Goal: Information Seeking & Learning: Learn about a topic

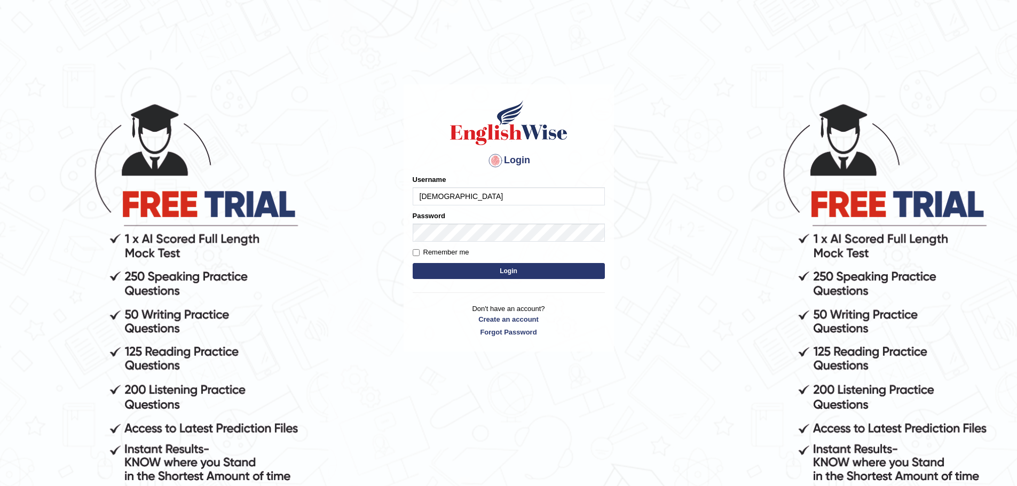
type input "sunjosh585"
click at [515, 270] on button "Login" at bounding box center [509, 271] width 192 height 16
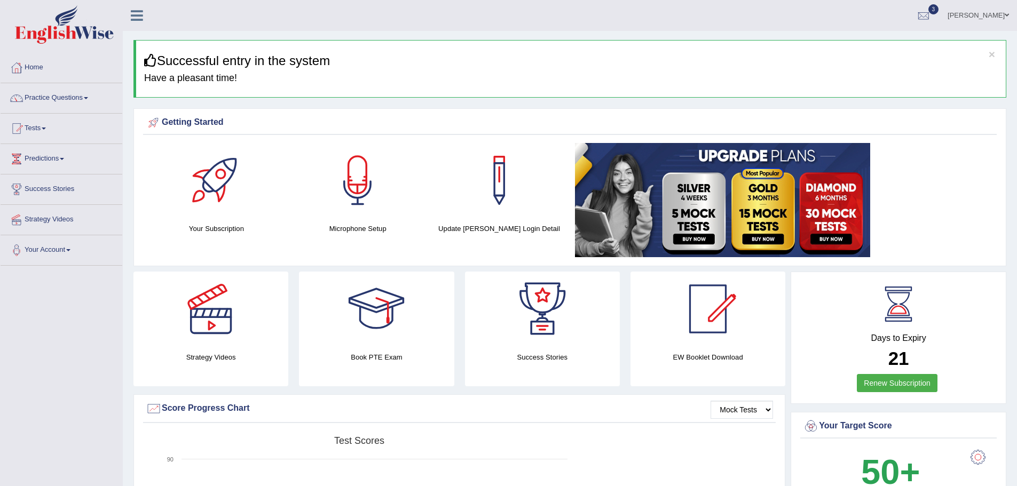
click at [122, 99] on link "Practice Questions" at bounding box center [62, 96] width 122 height 27
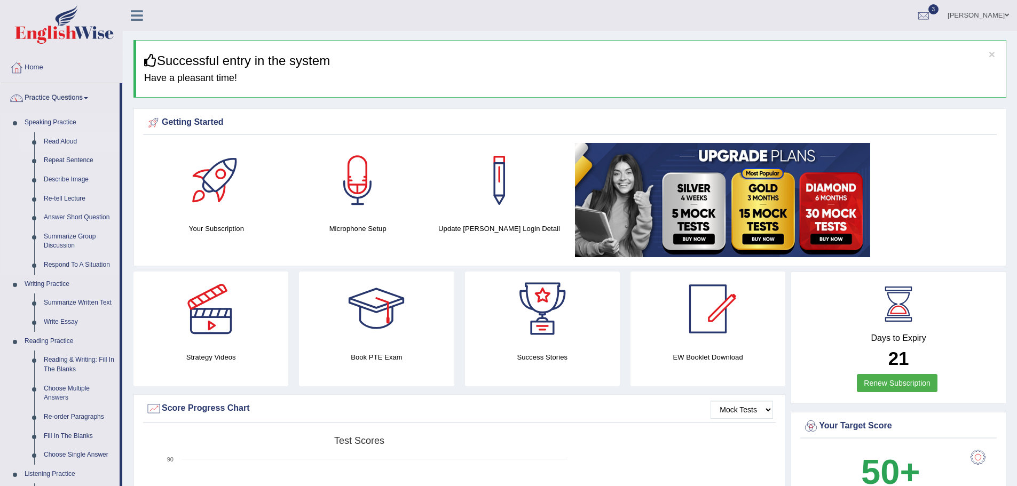
click at [120, 142] on link "Read Aloud" at bounding box center [79, 141] width 81 height 19
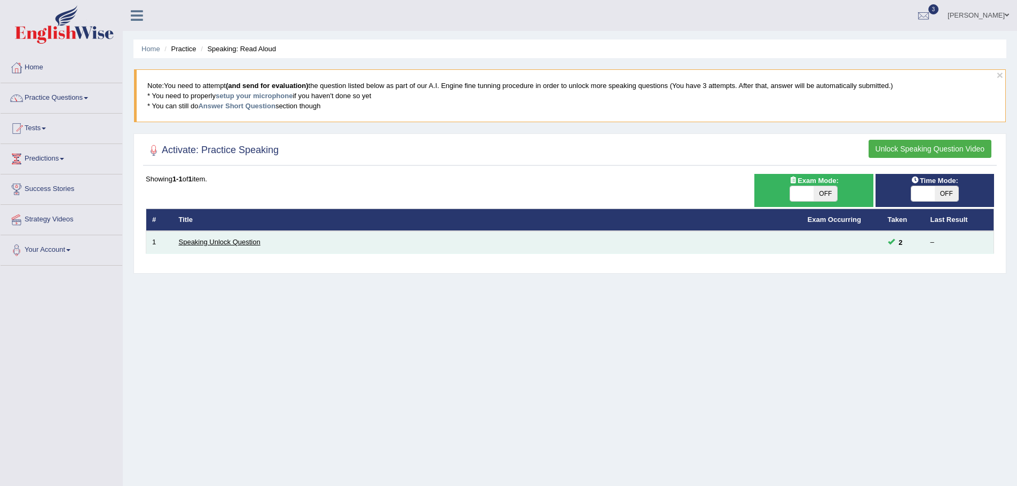
click at [260, 246] on link "Speaking Unlock Question" at bounding box center [220, 242] width 82 height 8
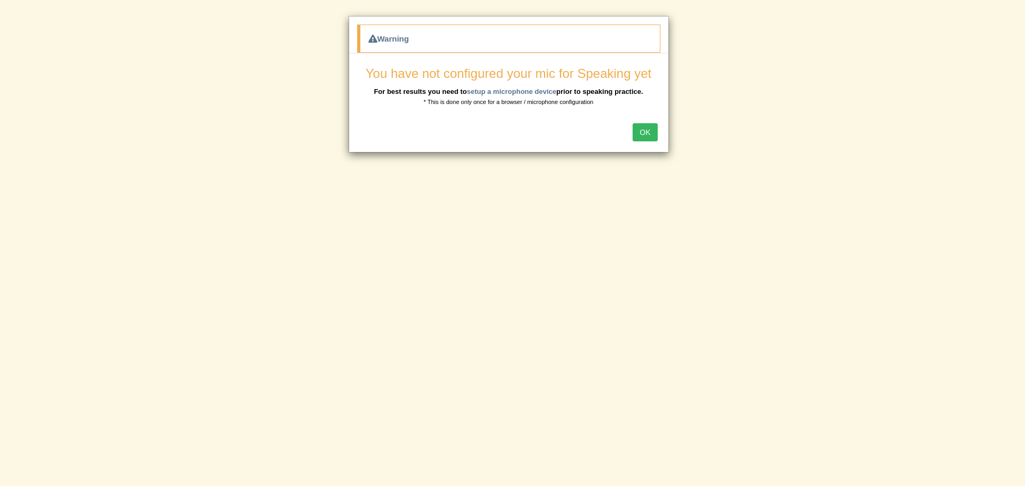
click at [646, 132] on button "OK" at bounding box center [645, 132] width 25 height 18
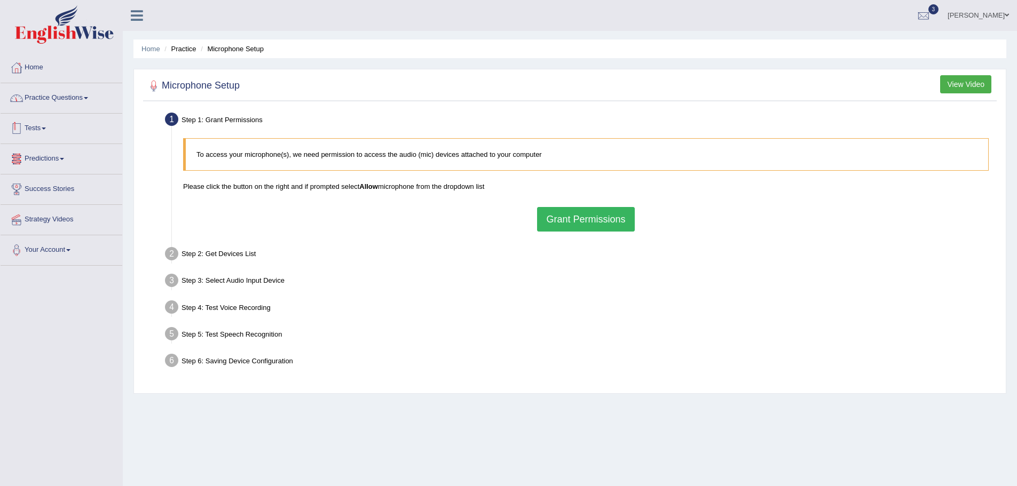
click at [122, 98] on link "Practice Questions" at bounding box center [62, 96] width 122 height 27
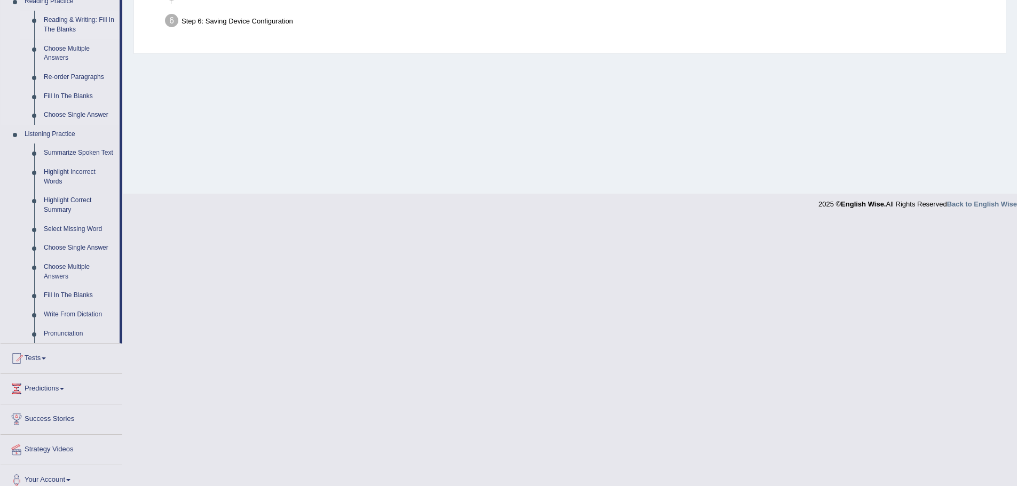
scroll to position [350, 0]
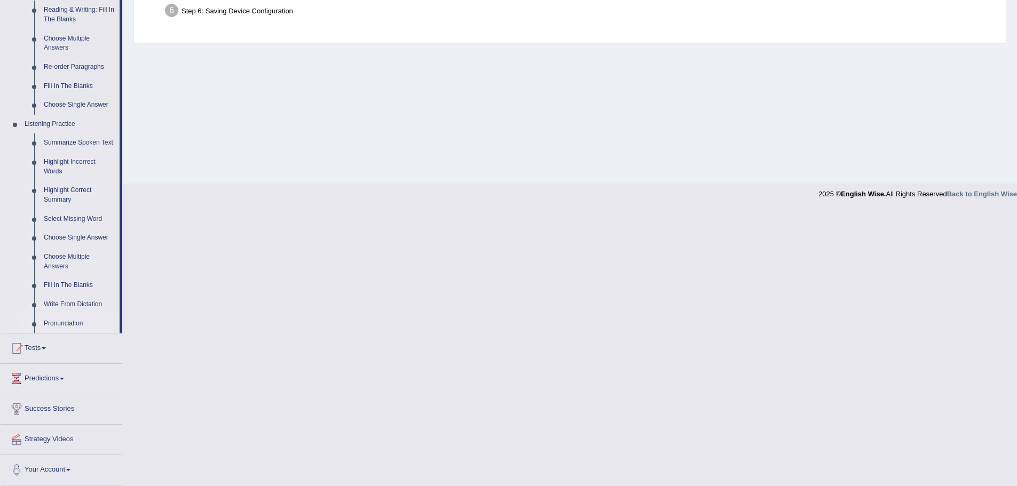
click at [120, 323] on link "Pronunciation" at bounding box center [79, 323] width 81 height 19
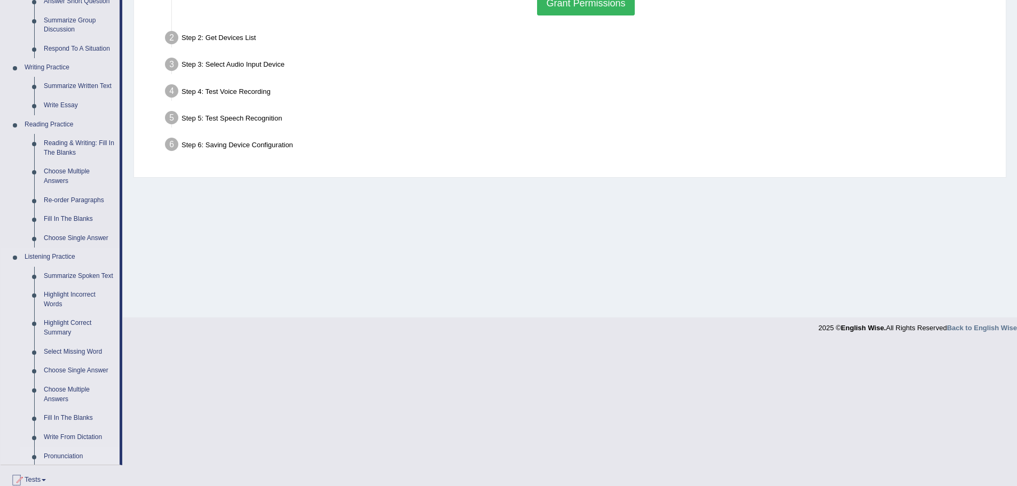
scroll to position [74, 0]
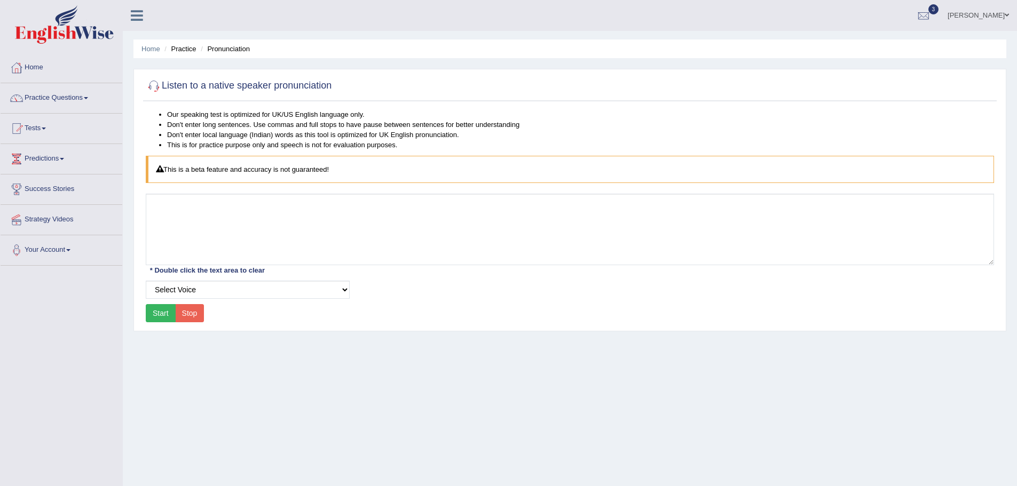
click at [176, 315] on button "Start" at bounding box center [161, 313] width 30 height 18
click at [122, 97] on link "Practice Questions" at bounding box center [62, 96] width 122 height 27
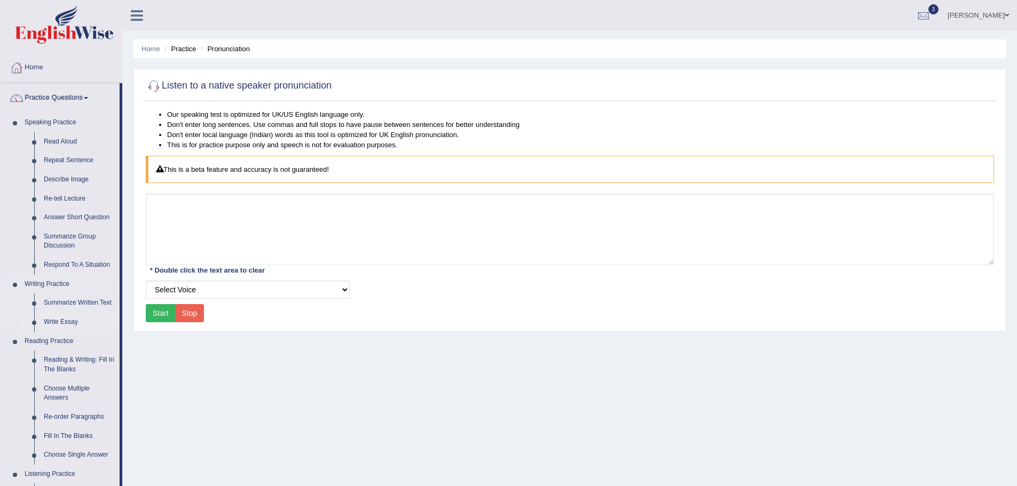
click at [120, 321] on link "Write Essay" at bounding box center [79, 322] width 81 height 19
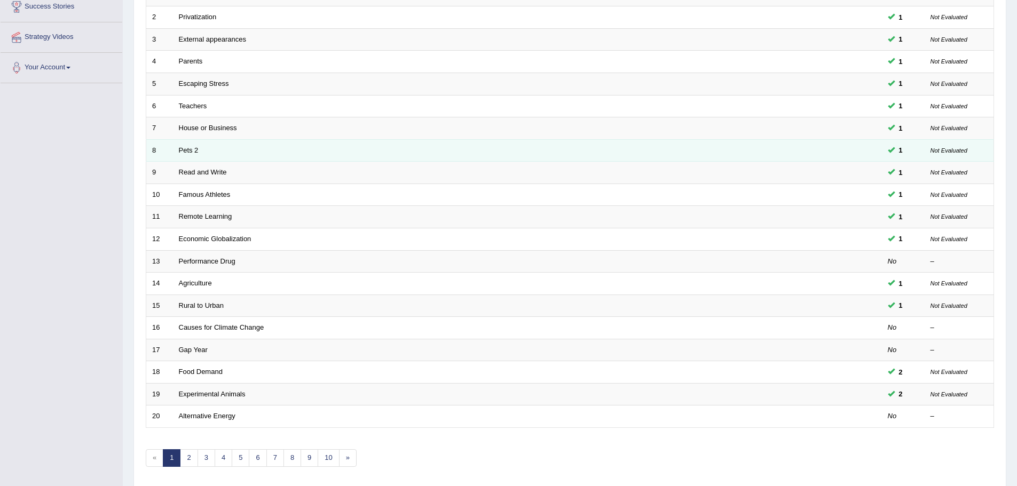
scroll to position [220, 0]
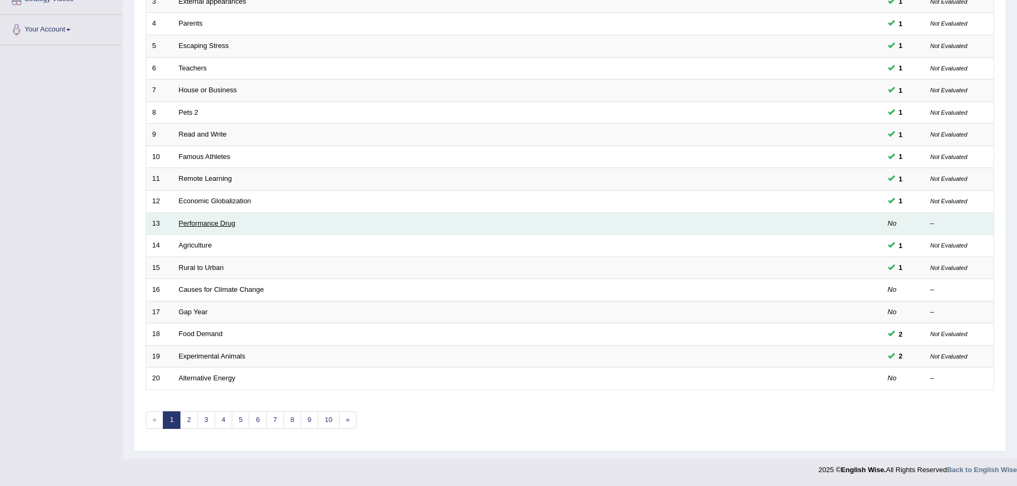
click at [235, 222] on link "Performance Drug" at bounding box center [207, 223] width 57 height 8
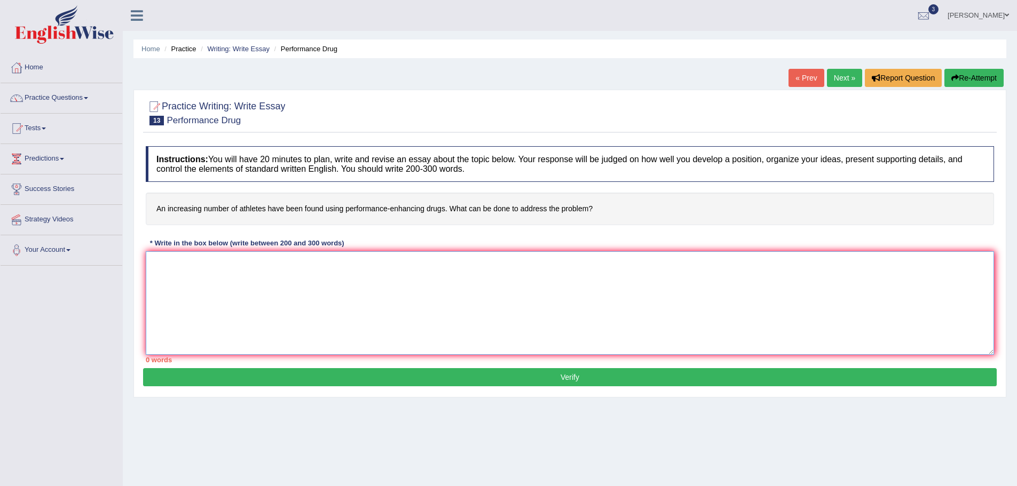
click at [372, 274] on textarea at bounding box center [570, 303] width 848 height 104
type textarea "i"
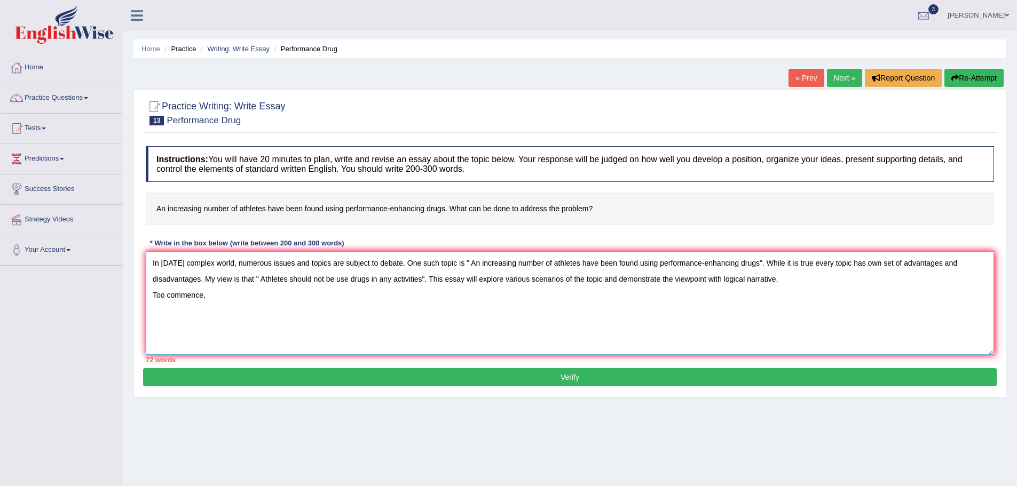
click at [265, 314] on textarea "In today's complex world, numerous issues and topics are subject to debate. One…" at bounding box center [570, 303] width 848 height 104
click at [322, 306] on textarea "In today's complex world, numerous issues and topics are subject to debate. One…" at bounding box center [570, 303] width 848 height 104
click at [428, 310] on textarea "In today's complex world, numerous issues and topics are subject to debate. One…" at bounding box center [570, 303] width 848 height 104
click at [529, 303] on textarea "In today's complex world, numerous issues and topics are subject to debate. One…" at bounding box center [570, 303] width 848 height 104
click at [538, 312] on textarea "In today's complex world, numerous issues and topics are subject to debate. One…" at bounding box center [570, 303] width 848 height 104
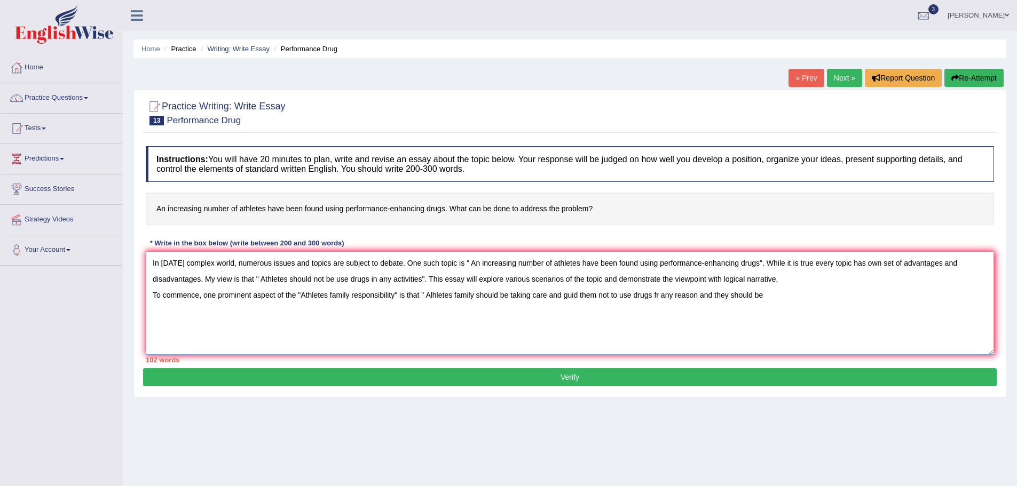
click at [759, 309] on textarea "In today's complex world, numerous issues and topics are subject to debate. One…" at bounding box center [570, 303] width 848 height 104
click at [871, 313] on textarea "In today's complex world, numerous issues and topics are subject to debate. One…" at bounding box center [570, 303] width 848 height 104
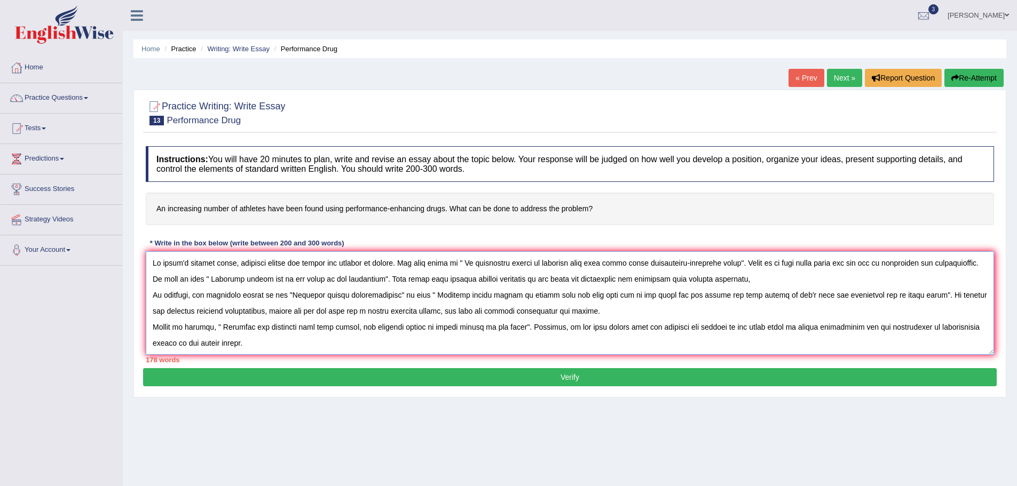
scroll to position [26, 0]
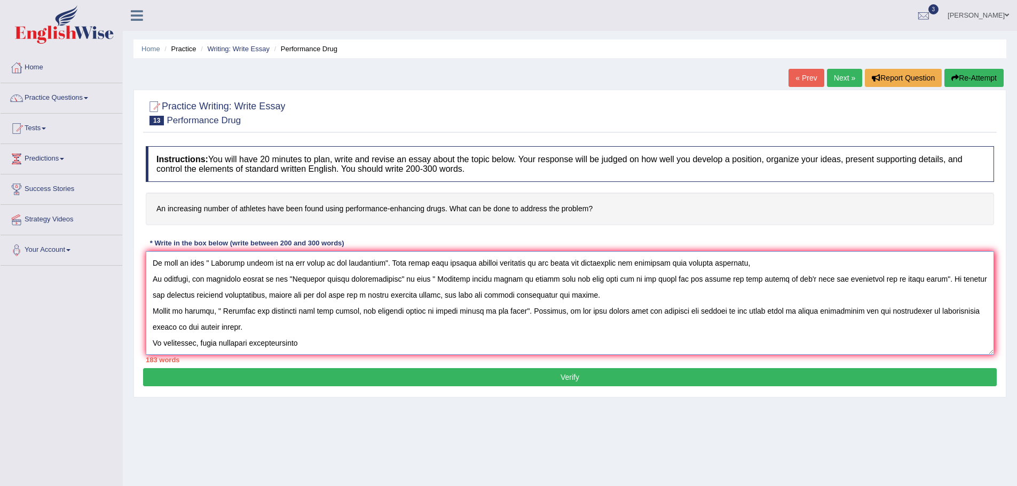
drag, startPoint x: 315, startPoint y: 346, endPoint x: 367, endPoint y: 349, distance: 51.8
click at [316, 347] on textarea at bounding box center [570, 303] width 848 height 104
click at [385, 350] on textarea at bounding box center [570, 303] width 848 height 104
click at [461, 347] on textarea at bounding box center [570, 303] width 848 height 104
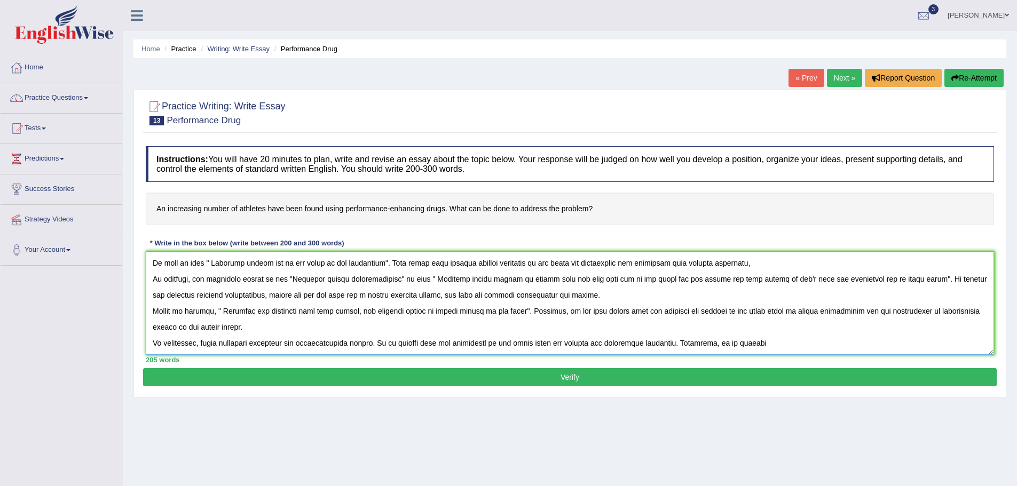
click at [826, 350] on textarea at bounding box center [570, 303] width 848 height 104
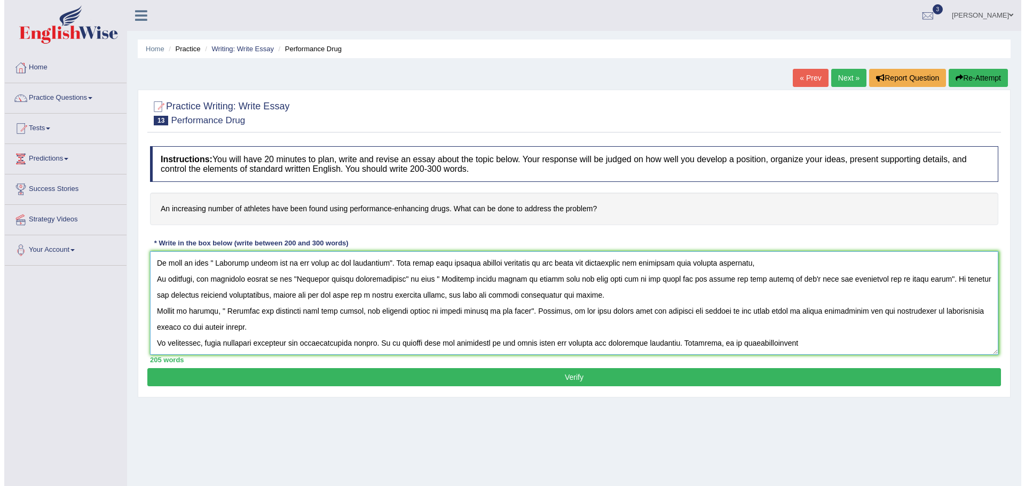
scroll to position [42, 0]
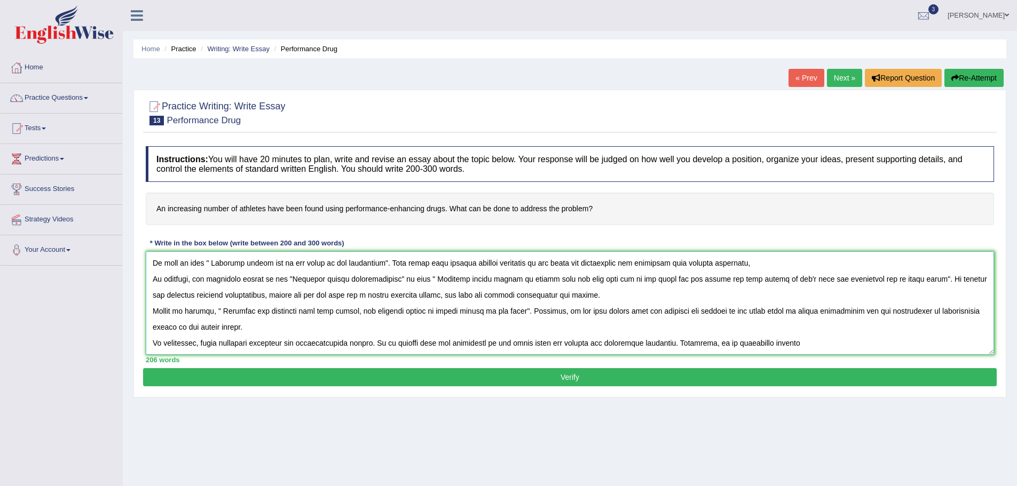
click at [288, 349] on textarea at bounding box center [570, 303] width 848 height 104
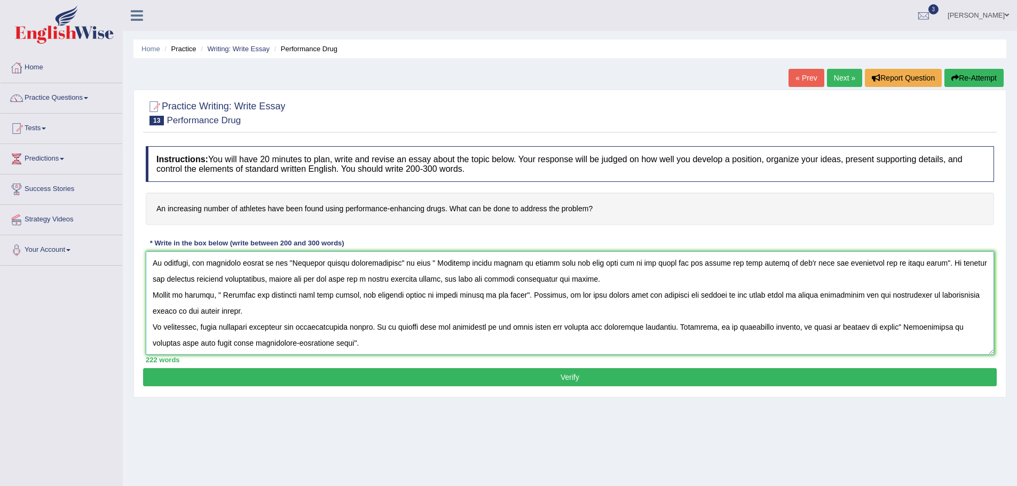
type textarea "In today's complex world, numerous issues and topics are subject to debate. One…"
click at [604, 375] on button "Verify" at bounding box center [570, 377] width 854 height 18
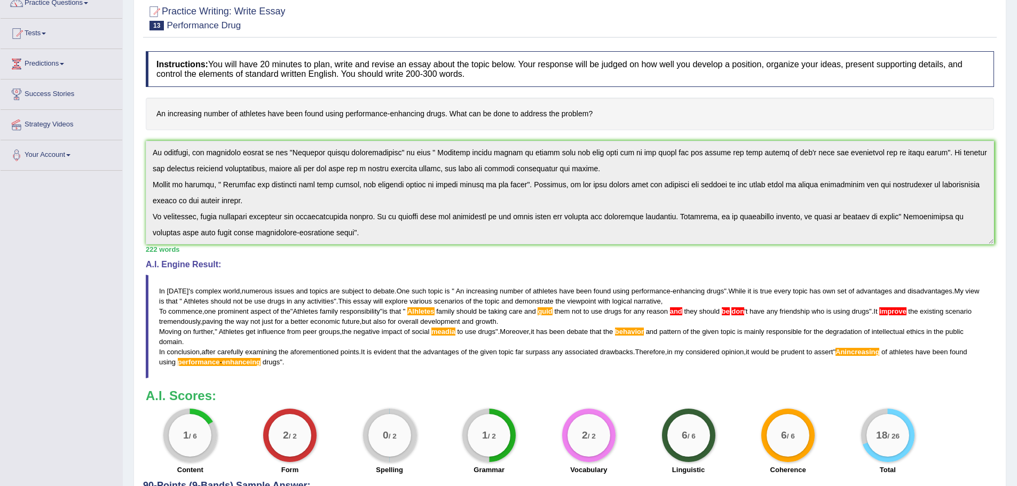
scroll to position [146, 0]
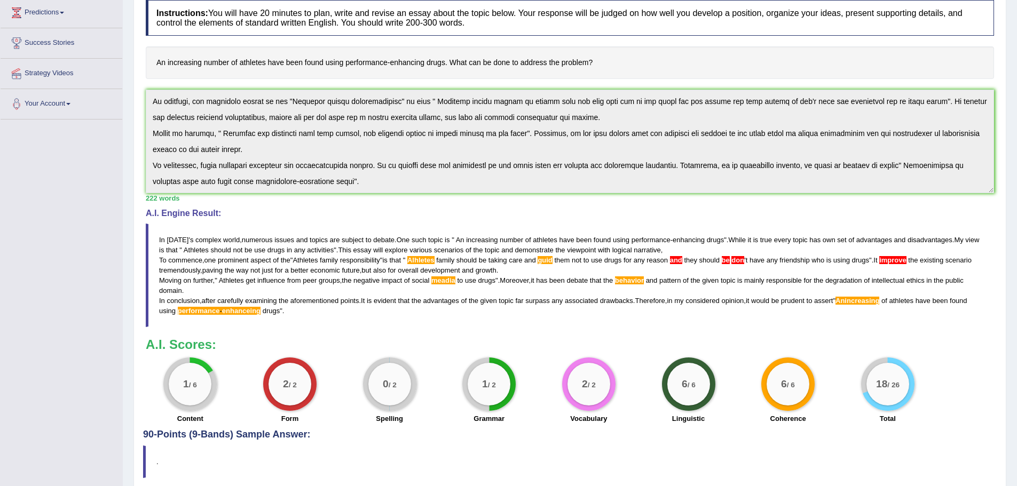
drag, startPoint x: 726, startPoint y: 289, endPoint x: 757, endPoint y: 291, distance: 31.0
click at [644, 285] on span "behavior" at bounding box center [629, 280] width 29 height 8
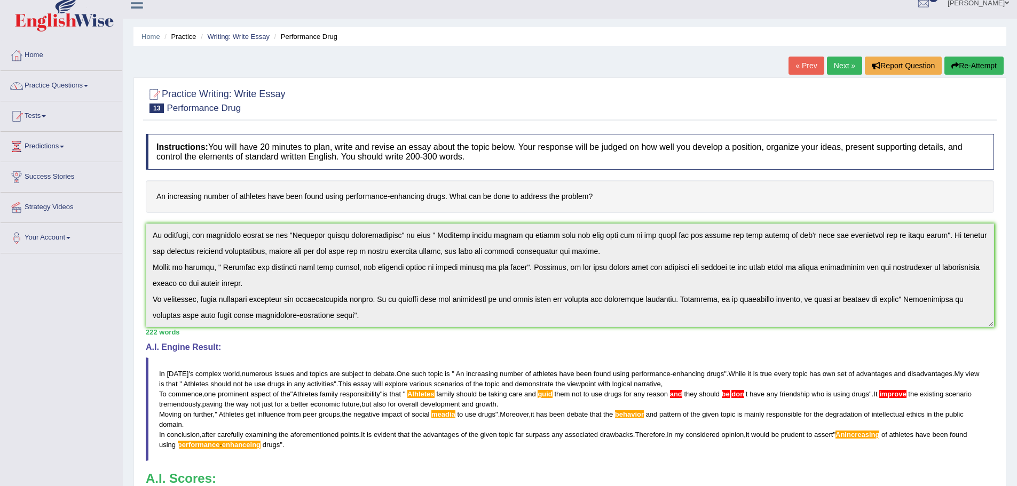
scroll to position [0, 0]
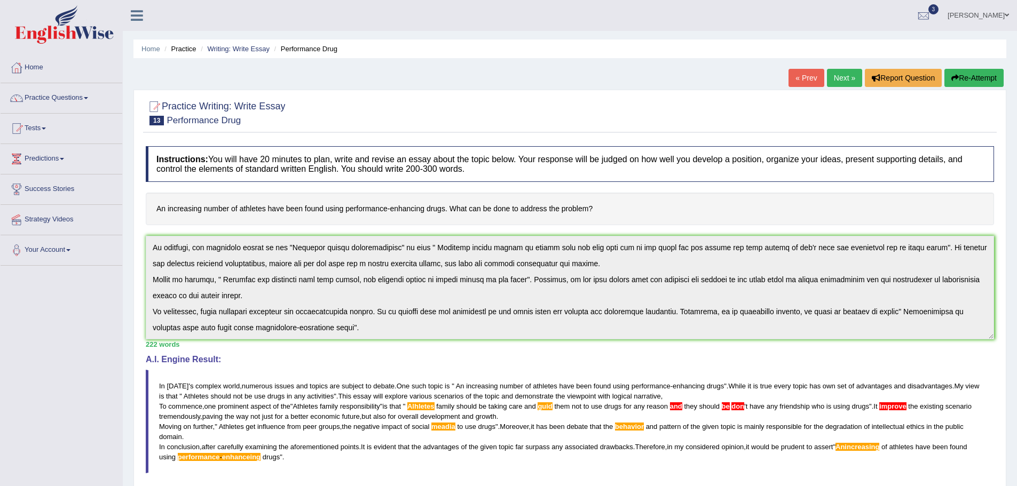
click at [827, 77] on link "Next »" at bounding box center [844, 78] width 35 height 18
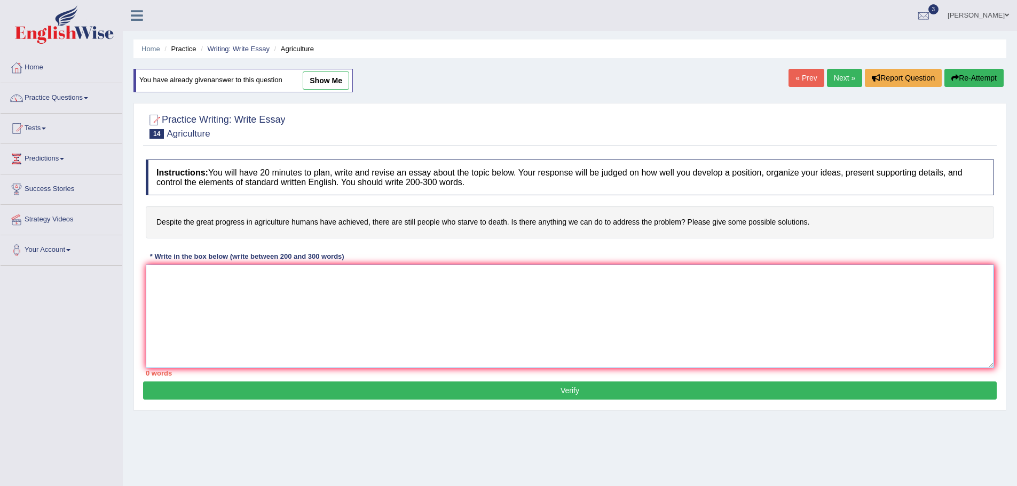
click at [361, 314] on textarea at bounding box center [570, 317] width 848 height 104
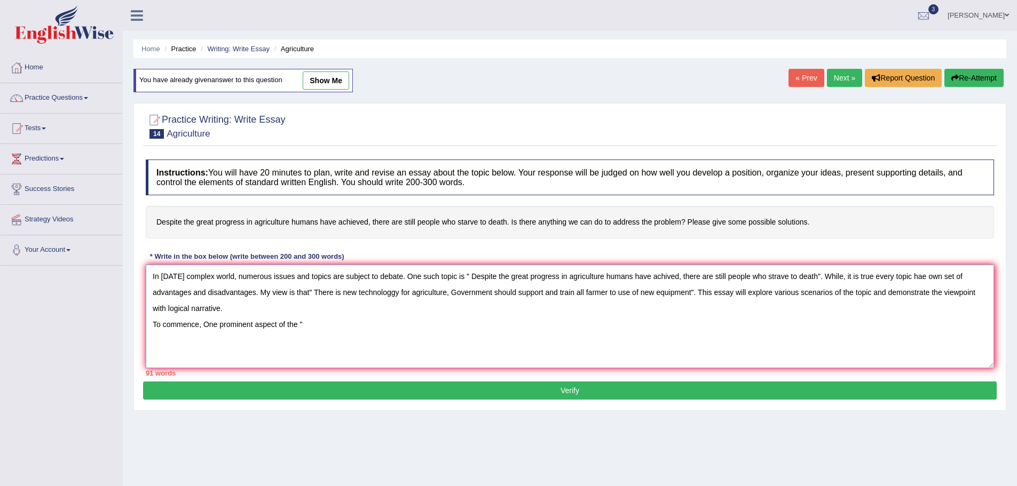
drag, startPoint x: 395, startPoint y: 335, endPoint x: 230, endPoint y: 332, distance: 165.0
click at [230, 332] on div "Home Practice Writing: Write Essay Agriculture You have already given answer to…" at bounding box center [570, 267] width 894 height 534
click at [421, 337] on textarea "In [DATE] complex world, numerous issues and topics are subject to debate. One …" at bounding box center [570, 317] width 848 height 104
drag, startPoint x: 549, startPoint y: 335, endPoint x: 607, endPoint y: 332, distance: 58.3
click at [549, 335] on textarea "In [DATE] complex world, numerous issues and topics are subject to debate. One …" at bounding box center [570, 317] width 848 height 104
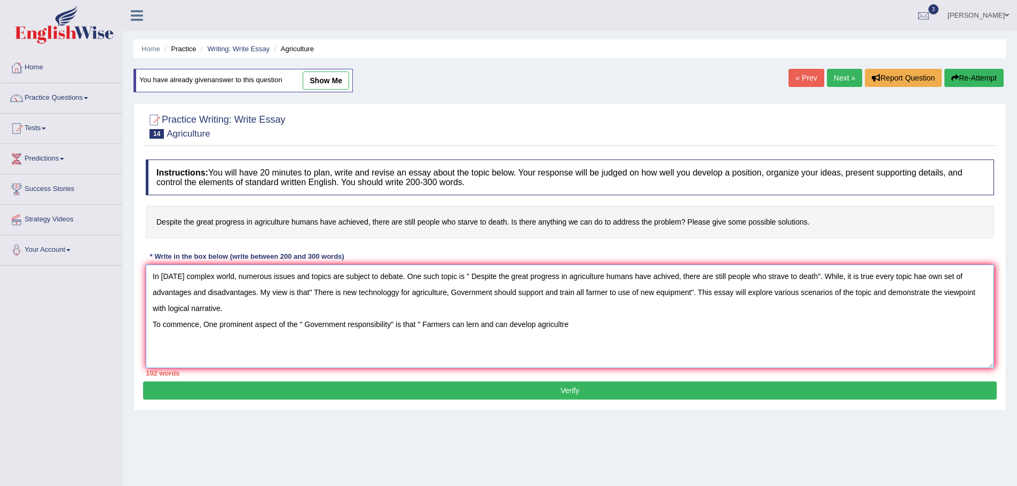
click at [571, 336] on textarea "In [DATE] complex world, numerous issues and topics are subject to debate. One …" at bounding box center [570, 317] width 848 height 104
click at [694, 368] on textarea "In [DATE] complex world, numerous issues and topics are subject to debate. One …" at bounding box center [570, 317] width 848 height 104
click at [662, 305] on textarea "In [DATE] complex world, numerous issues and topics are subject to debate. One …" at bounding box center [570, 317] width 848 height 104
click at [760, 338] on textarea "In [DATE] complex world, numerous issues and topics are subject to debate. One …" at bounding box center [570, 317] width 848 height 104
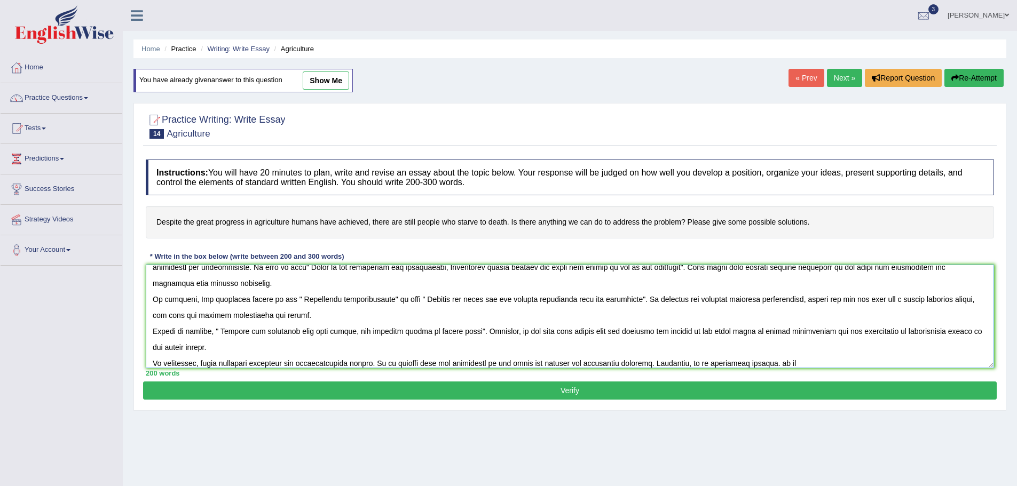
scroll to position [41, 0]
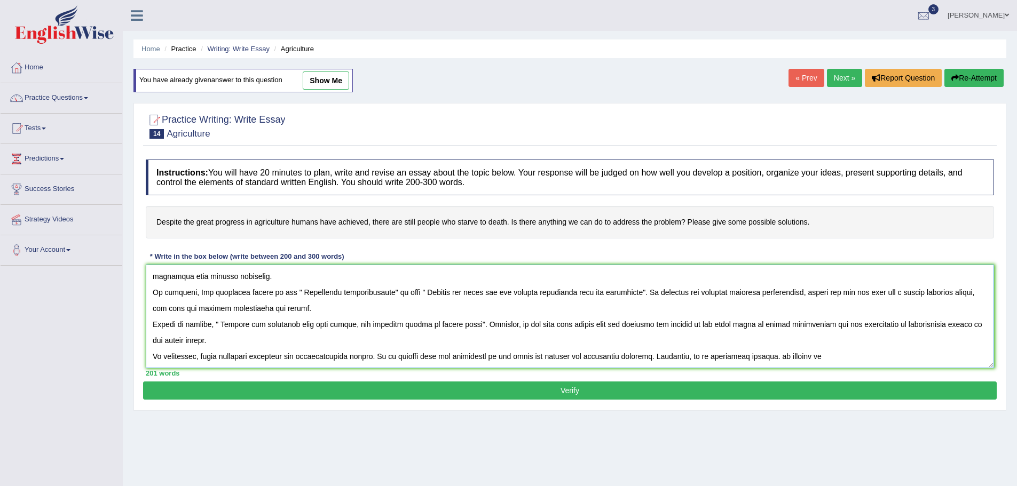
click at [251, 368] on textarea at bounding box center [570, 317] width 848 height 104
click at [328, 368] on textarea at bounding box center [570, 317] width 848 height 104
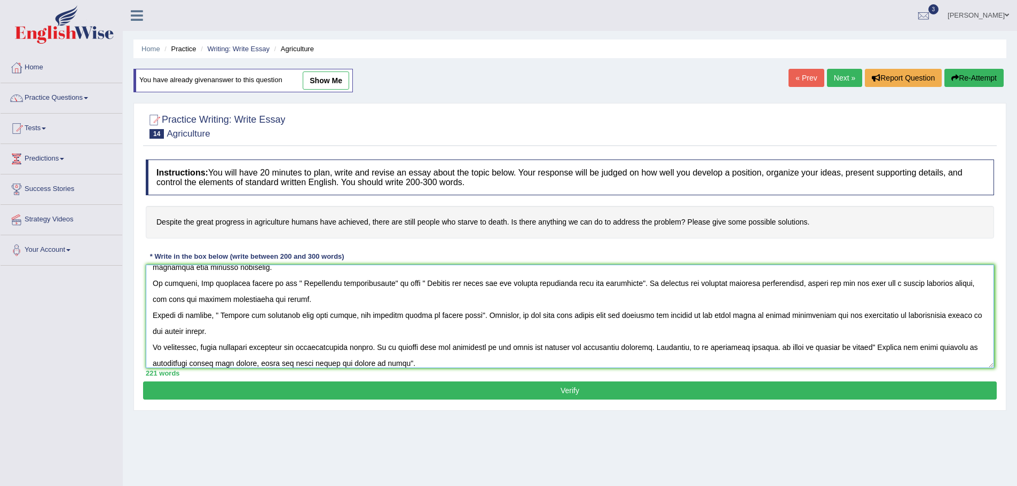
type textarea "In [DATE] complex world, numerous issues and topics are subject to debate. One …"
click at [591, 400] on button "Verify" at bounding box center [570, 391] width 854 height 18
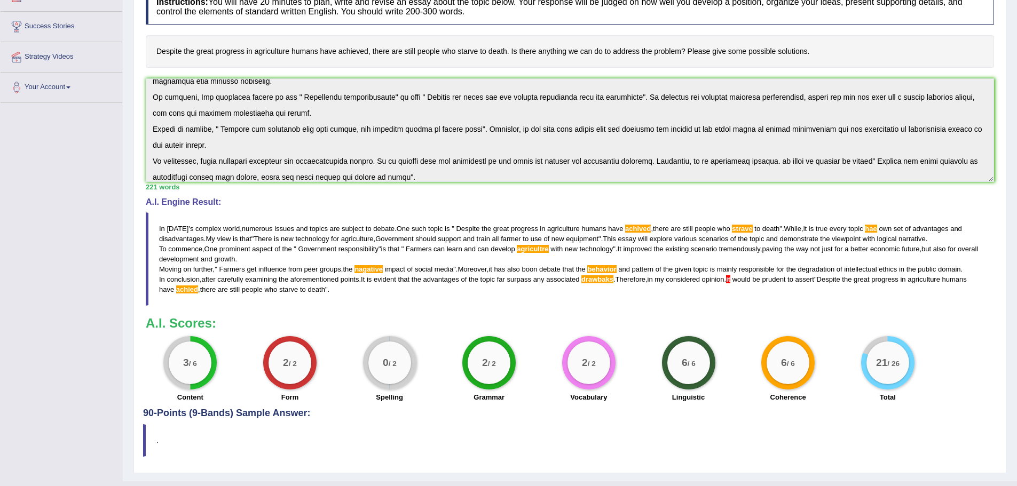
scroll to position [48, 0]
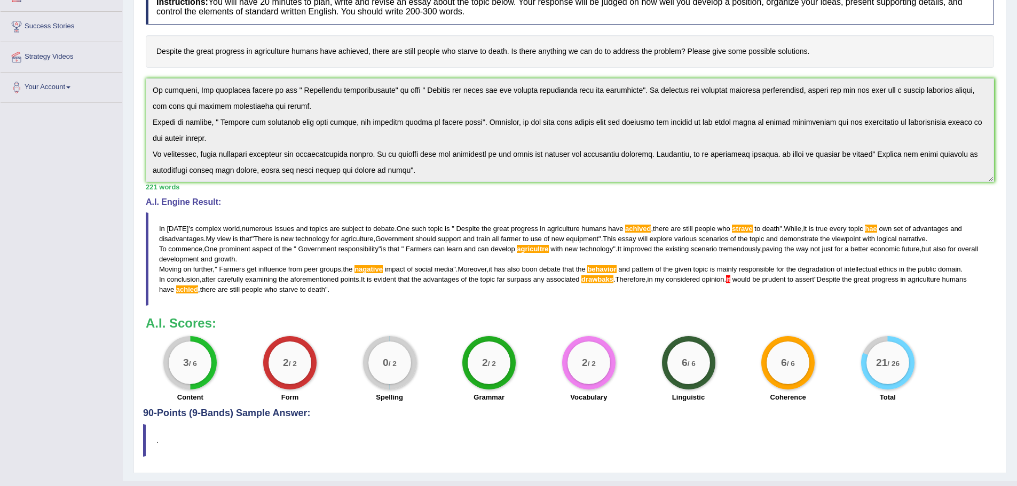
drag, startPoint x: 256, startPoint y: 236, endPoint x: 274, endPoint y: 239, distance: 18.4
click at [277, 241] on blockquote "In [DATE] ' s complex world , numerous issues and topics are subject to debate …" at bounding box center [570, 259] width 848 height 94
click at [188, 233] on span "[DATE]" at bounding box center [178, 229] width 22 height 8
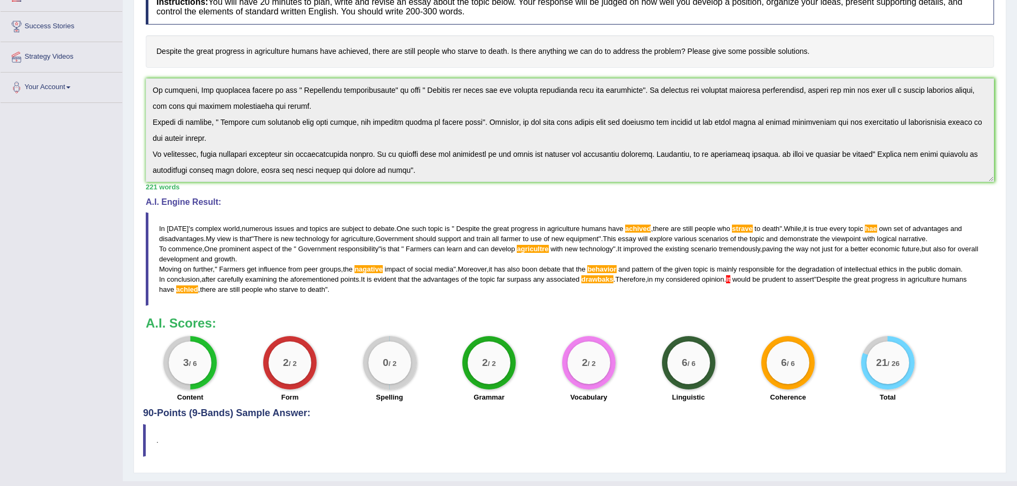
click at [188, 233] on span "[DATE]" at bounding box center [178, 229] width 22 height 8
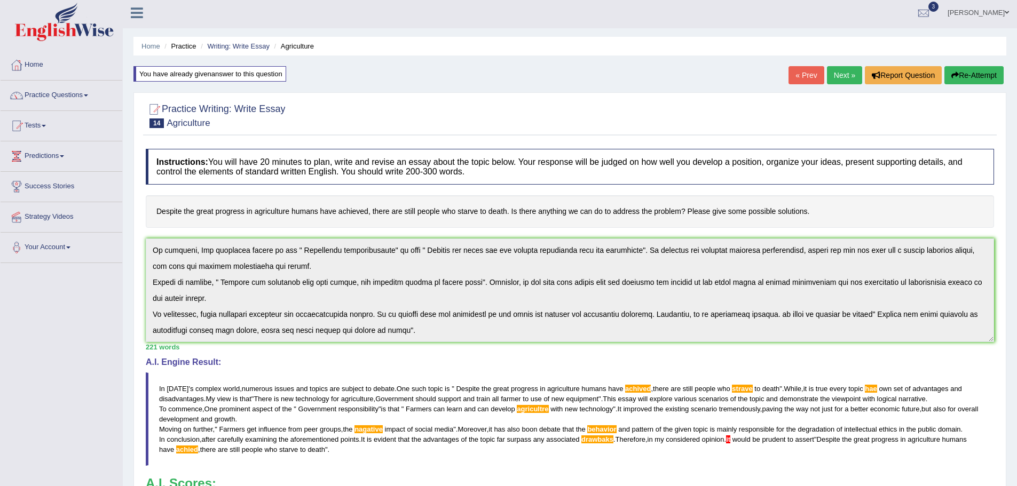
click at [723, 370] on div "Instructions: You will have 20 minutes to plan, write and revise an essay about…" at bounding box center [570, 356] width 854 height 425
click at [944, 75] on button "Re-Attempt" at bounding box center [973, 75] width 59 height 18
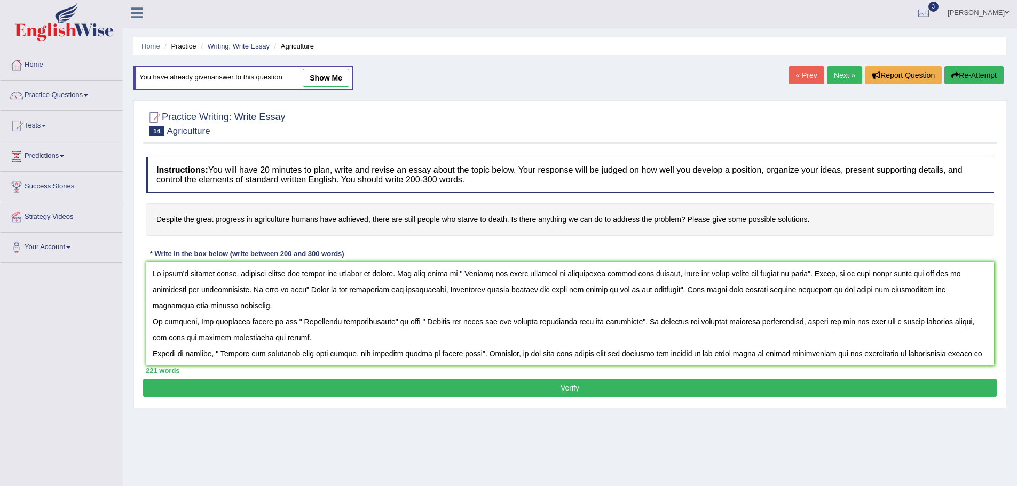
click at [765, 287] on textarea at bounding box center [570, 314] width 848 height 104
click at [264, 301] on textarea at bounding box center [570, 314] width 848 height 104
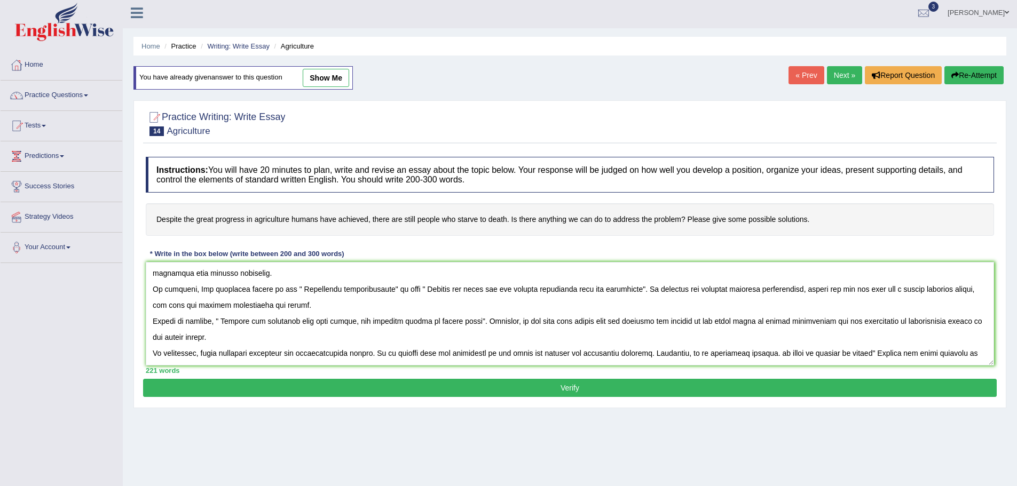
scroll to position [48, 0]
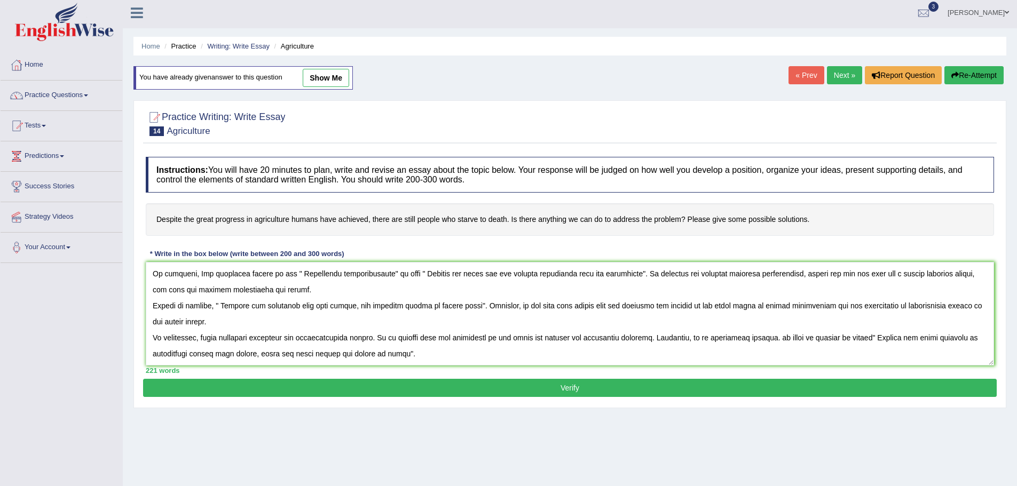
click at [658, 317] on textarea at bounding box center [570, 314] width 848 height 104
click at [664, 327] on textarea at bounding box center [570, 314] width 848 height 104
click at [680, 317] on textarea at bounding box center [570, 314] width 848 height 104
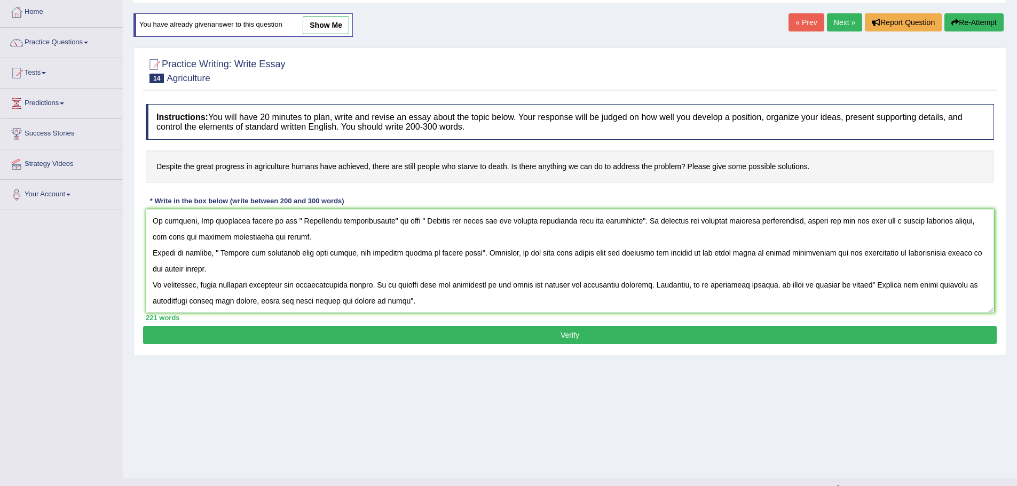
scroll to position [56, 0]
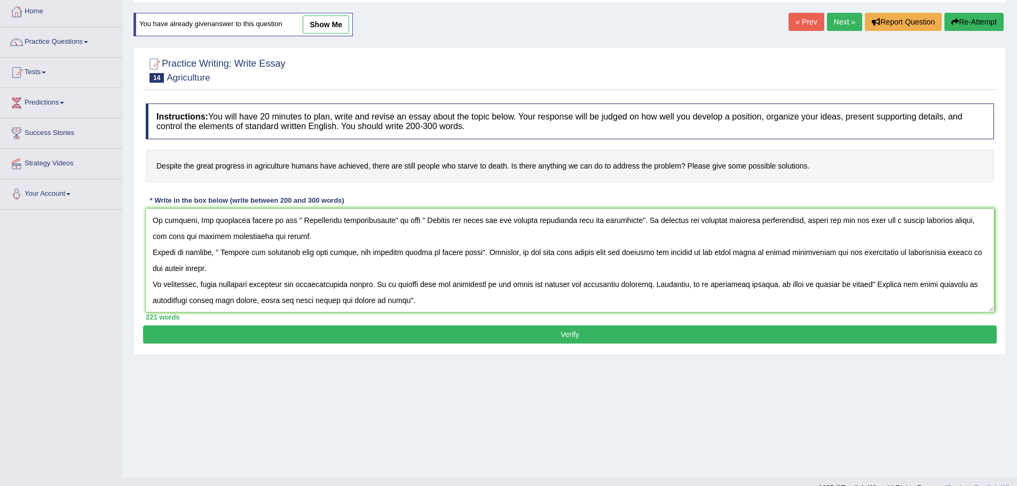
click at [542, 312] on textarea at bounding box center [570, 261] width 848 height 104
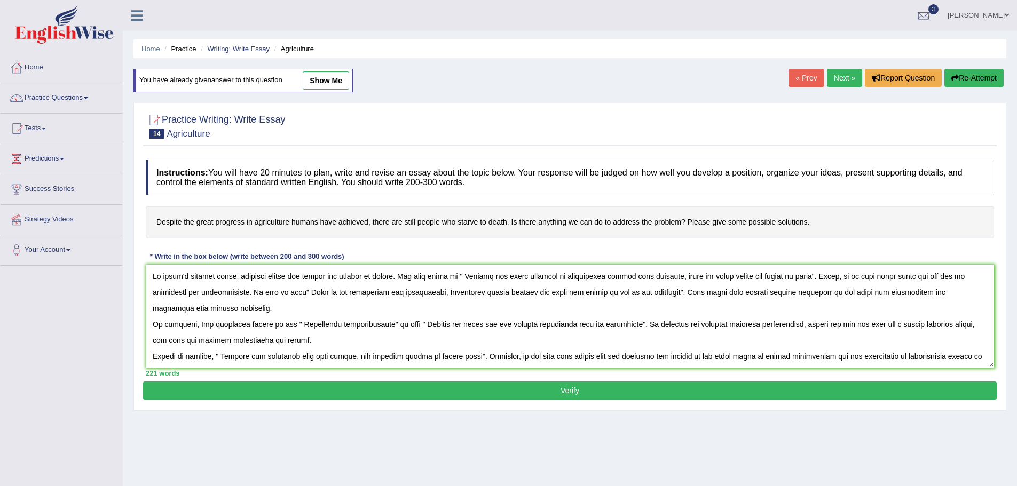
scroll to position [48, 0]
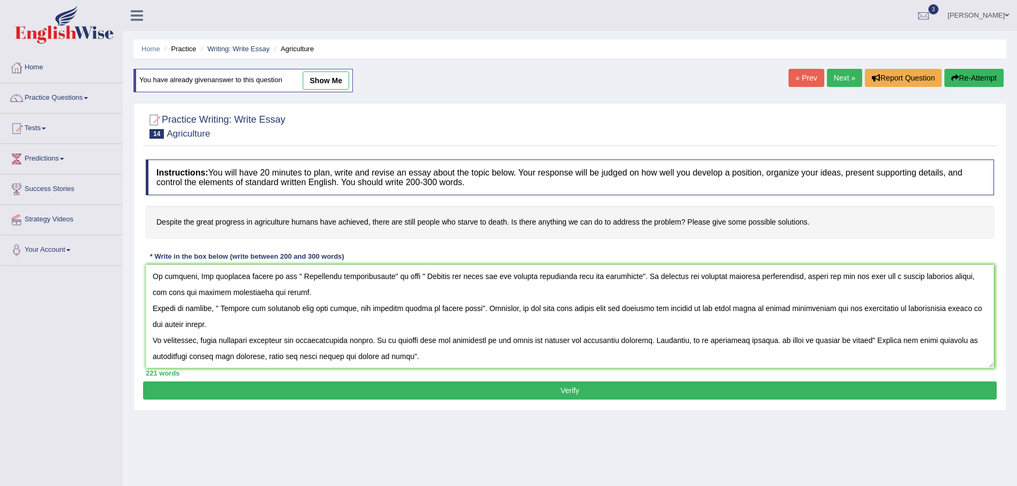
drag, startPoint x: 249, startPoint y: 285, endPoint x: 541, endPoint y: 373, distance: 304.3
click at [876, 434] on div "Home Practice Writing: Write Essay Agriculture You have already given answer to…" at bounding box center [570, 267] width 894 height 534
type textarea "In [DATE] complex world, numerous issues and topics are subject to debate. One …"
click at [565, 400] on button "Verify" at bounding box center [570, 391] width 854 height 18
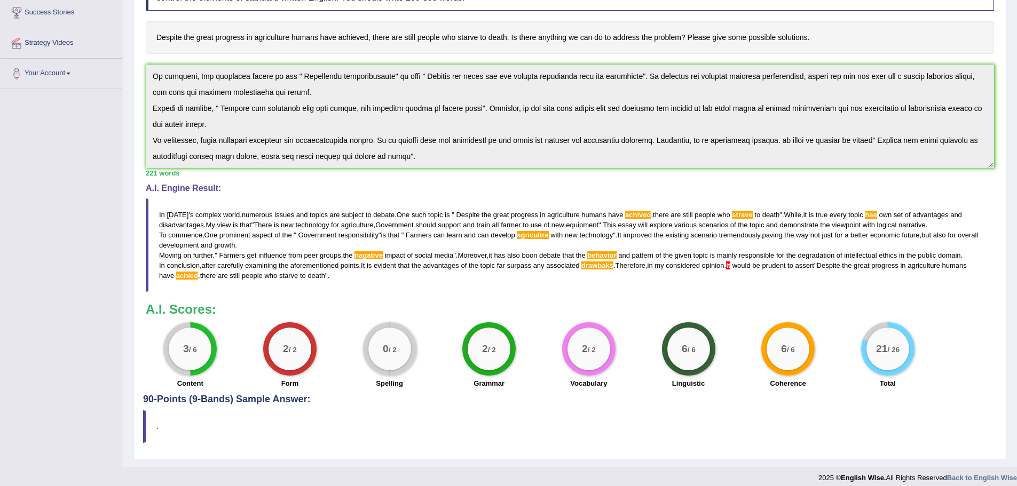
scroll to position [216, 0]
